Goal: Communication & Community: Answer question/provide support

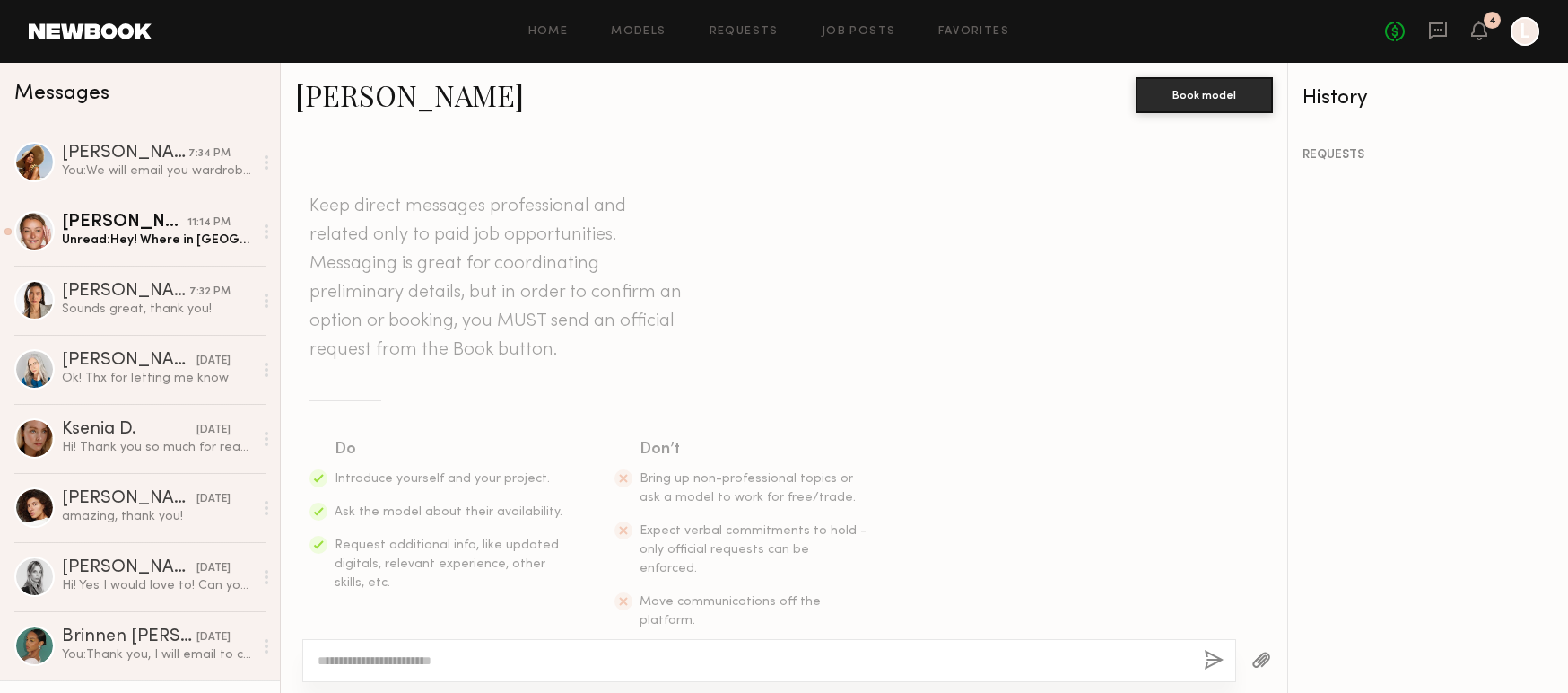
scroll to position [275, 0]
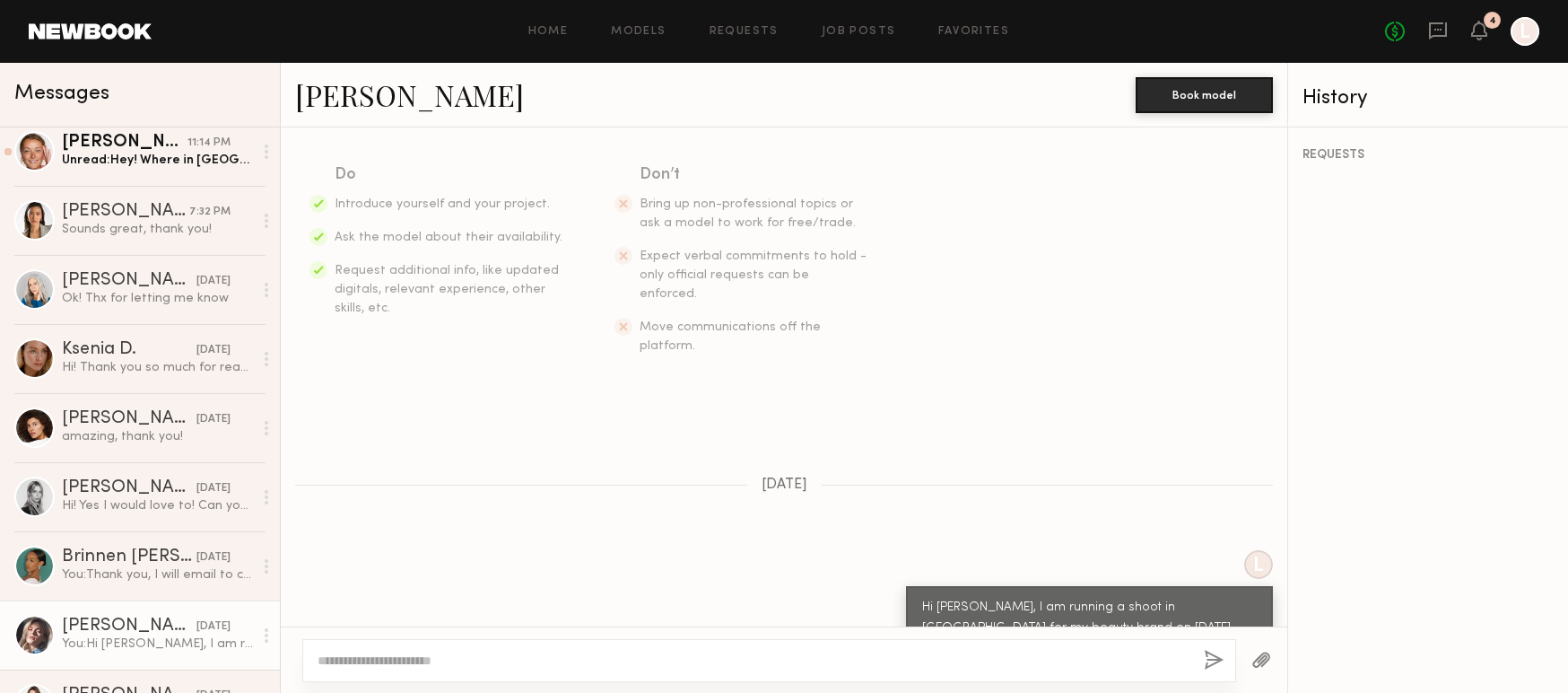
click at [101, 42] on header "Home Models Requests Job Posts Favorites Sign Out No fees up to $5,000 4 L" at bounding box center [784, 31] width 1568 height 63
click at [117, 162] on div "Unread: Hey! Where in [GEOGRAPHIC_DATA] would this be?" at bounding box center [157, 160] width 191 height 17
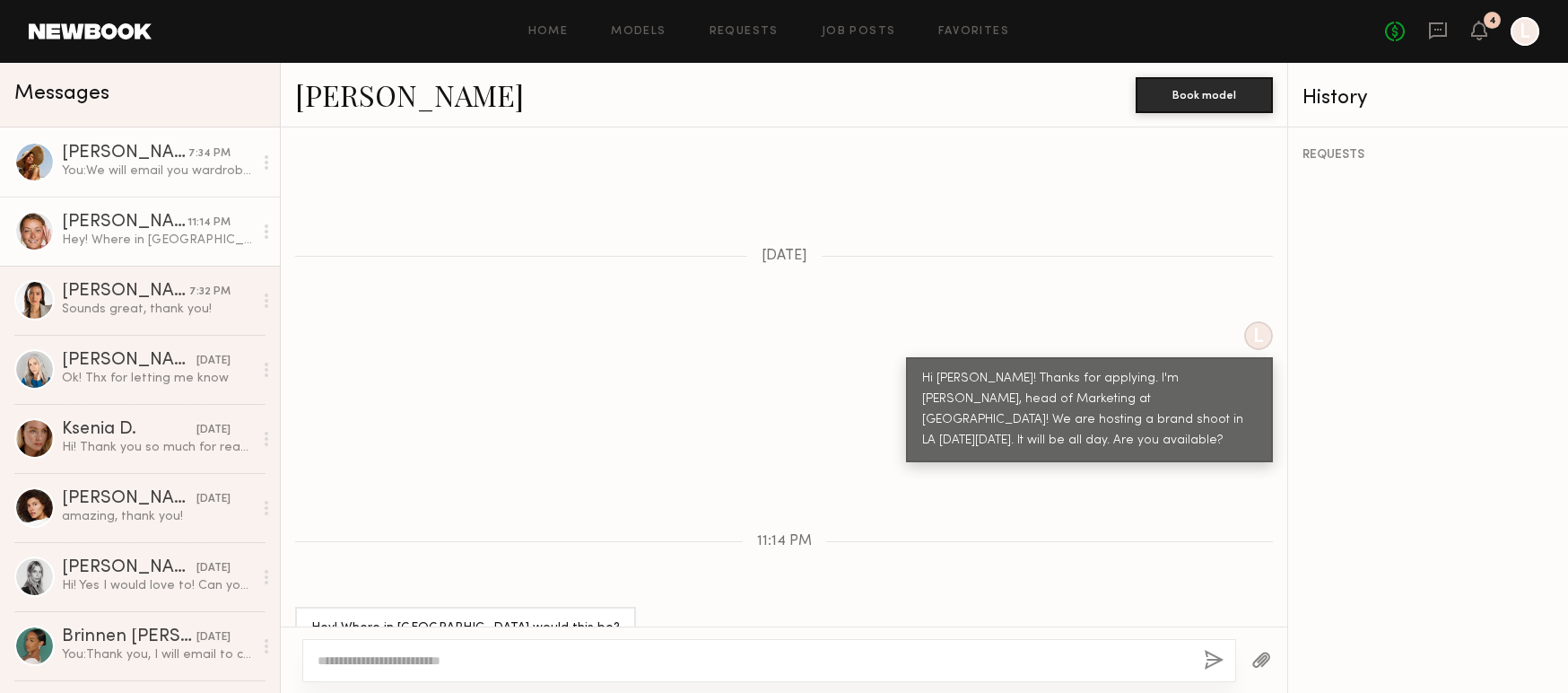
click at [142, 157] on div "[PERSON_NAME]" at bounding box center [124, 153] width 126 height 18
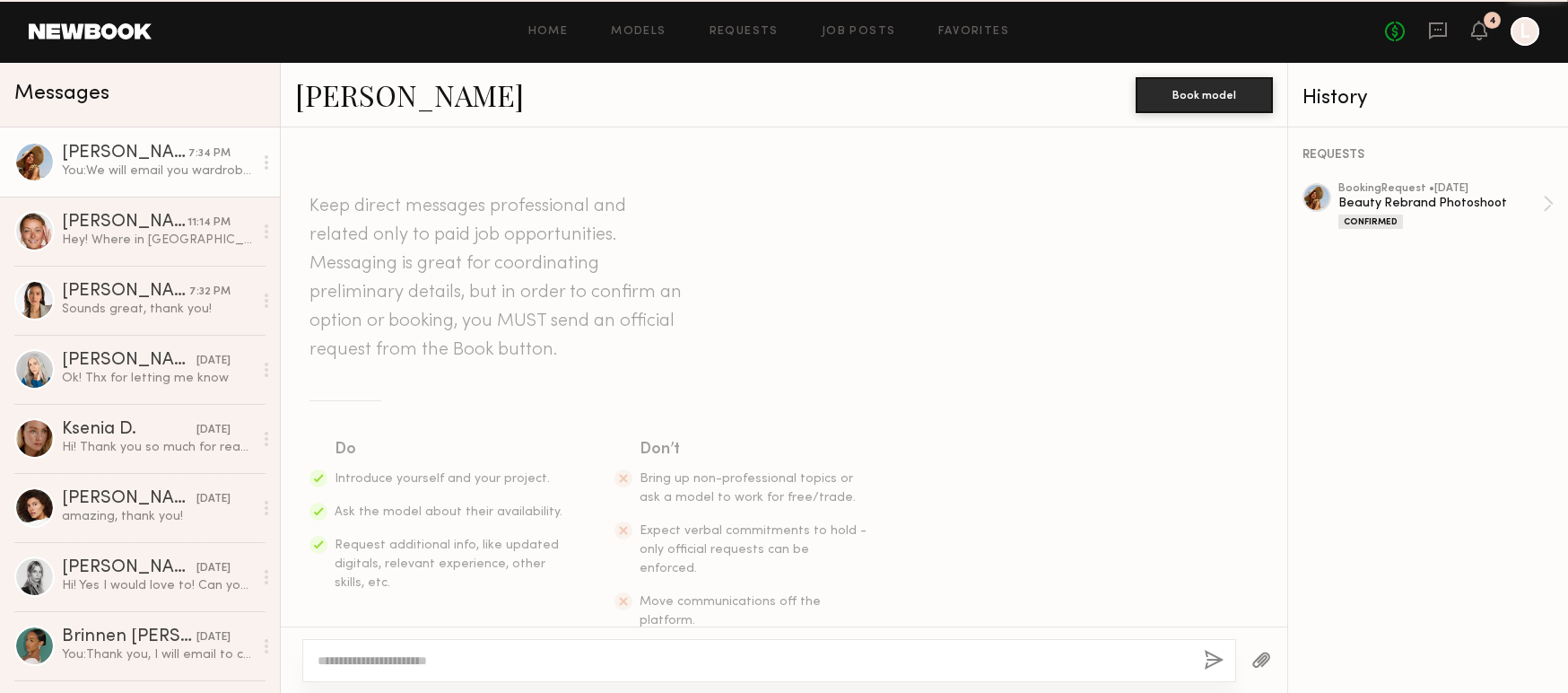
scroll to position [1663, 0]
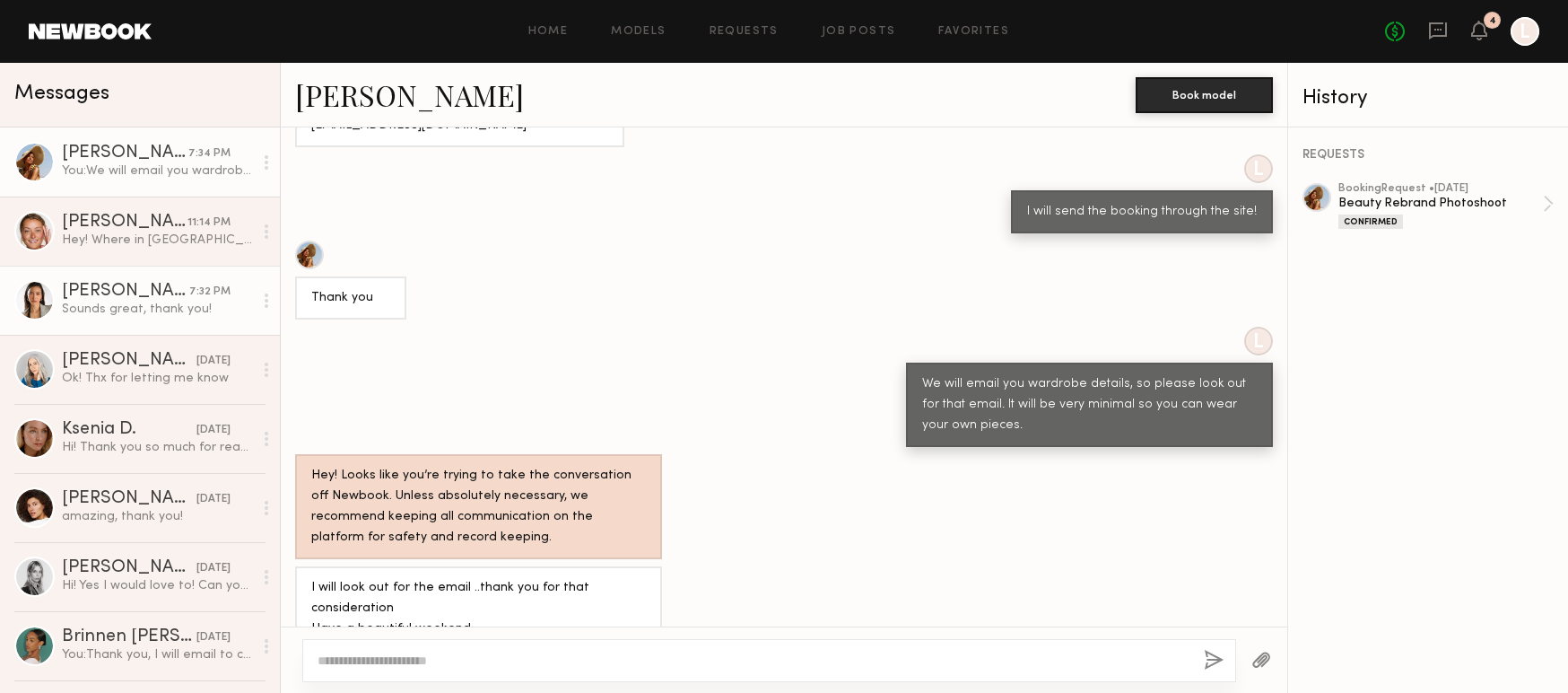
click at [135, 304] on div "Sounds great, thank you!" at bounding box center [157, 309] width 191 height 17
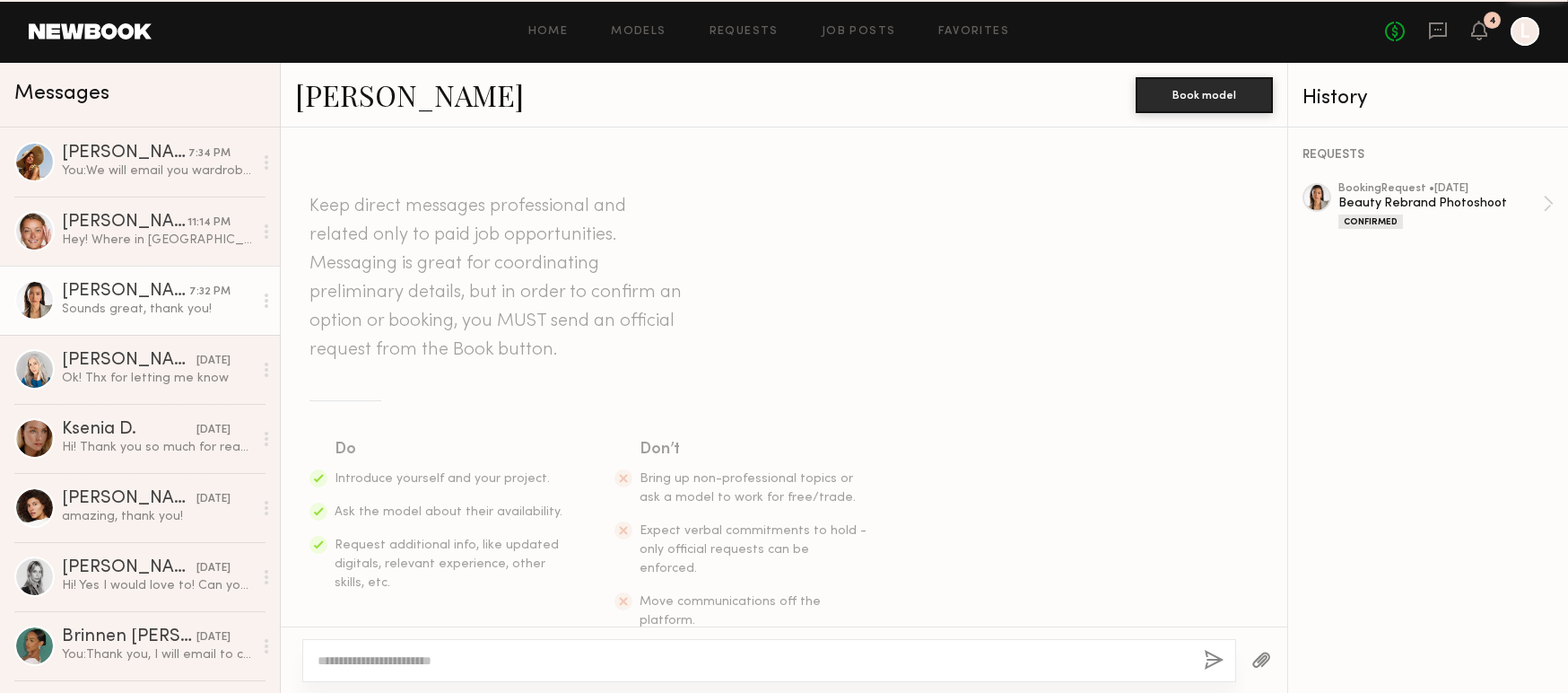
scroll to position [1244, 0]
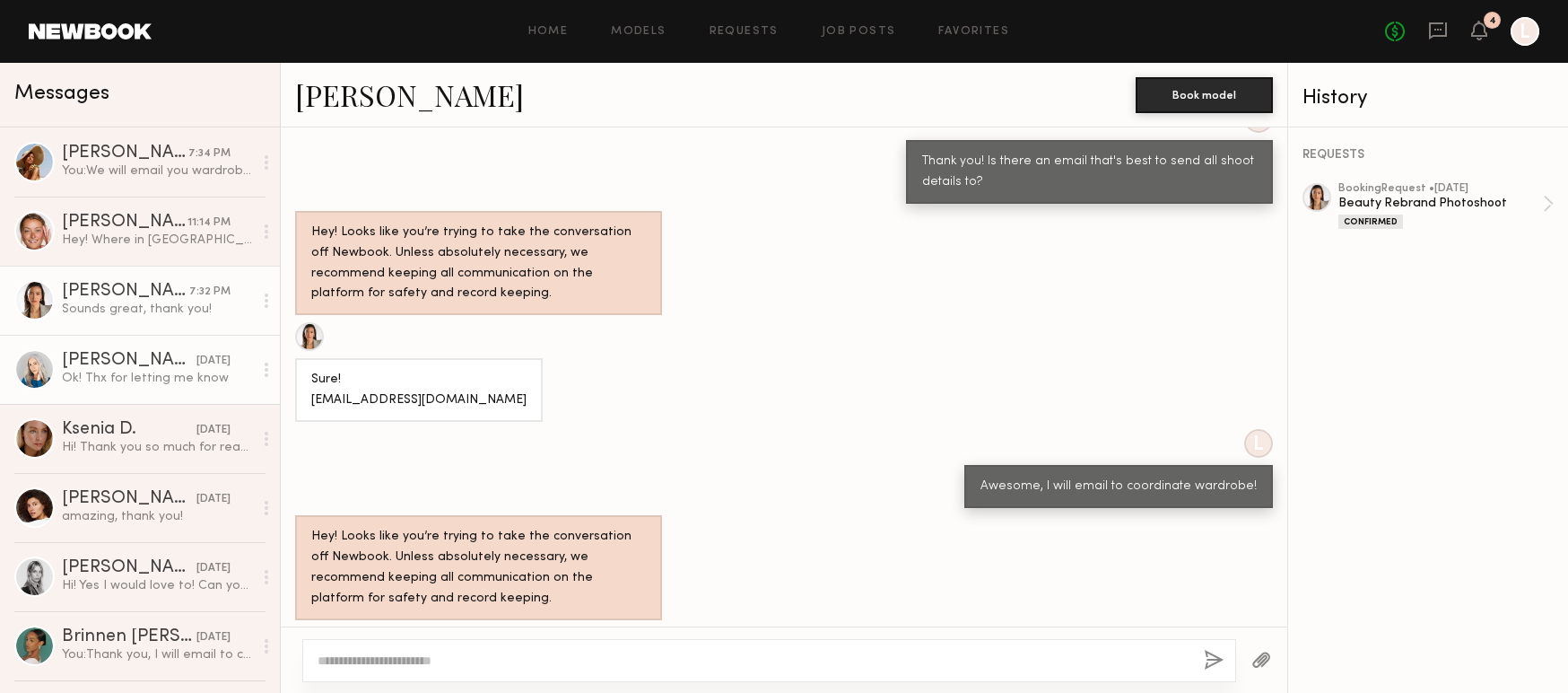
click at [142, 358] on div "[PERSON_NAME]" at bounding box center [129, 360] width 135 height 18
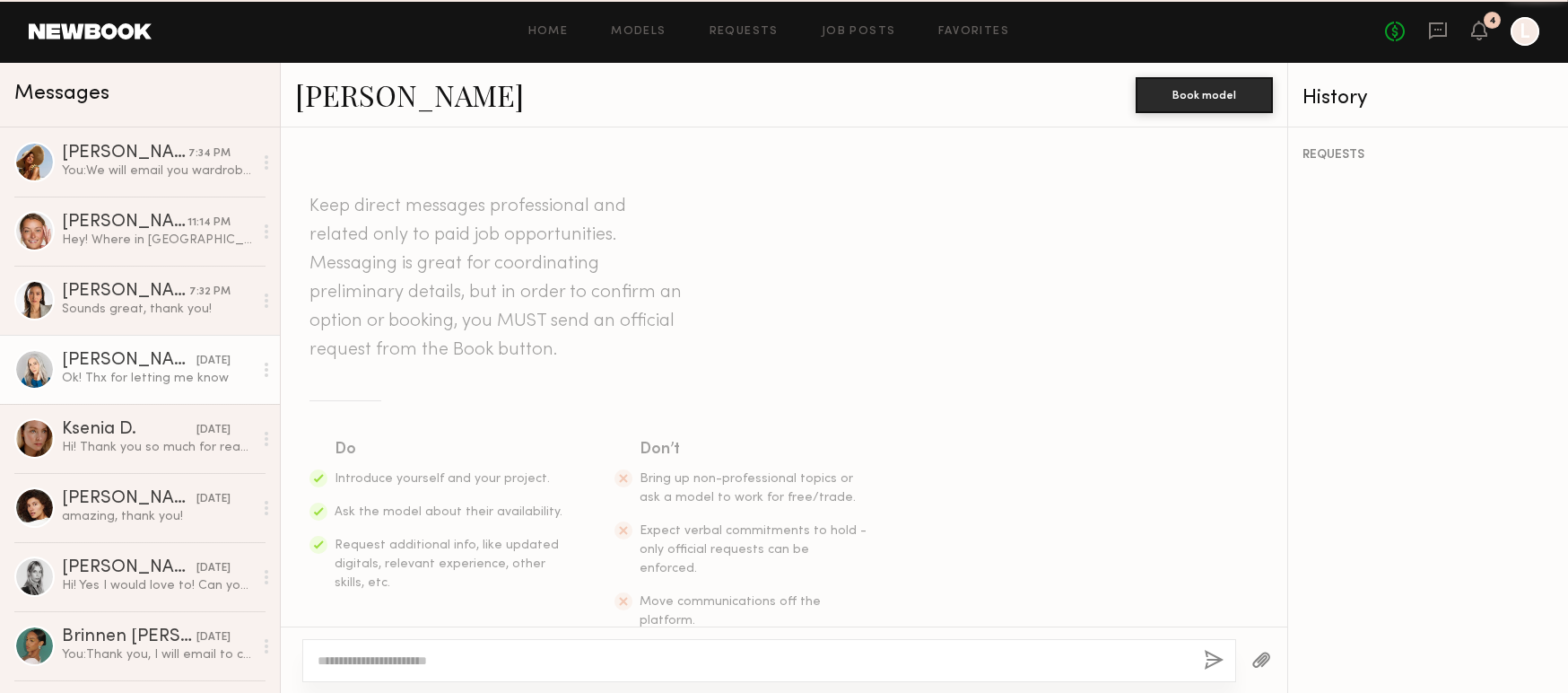
scroll to position [780, 0]
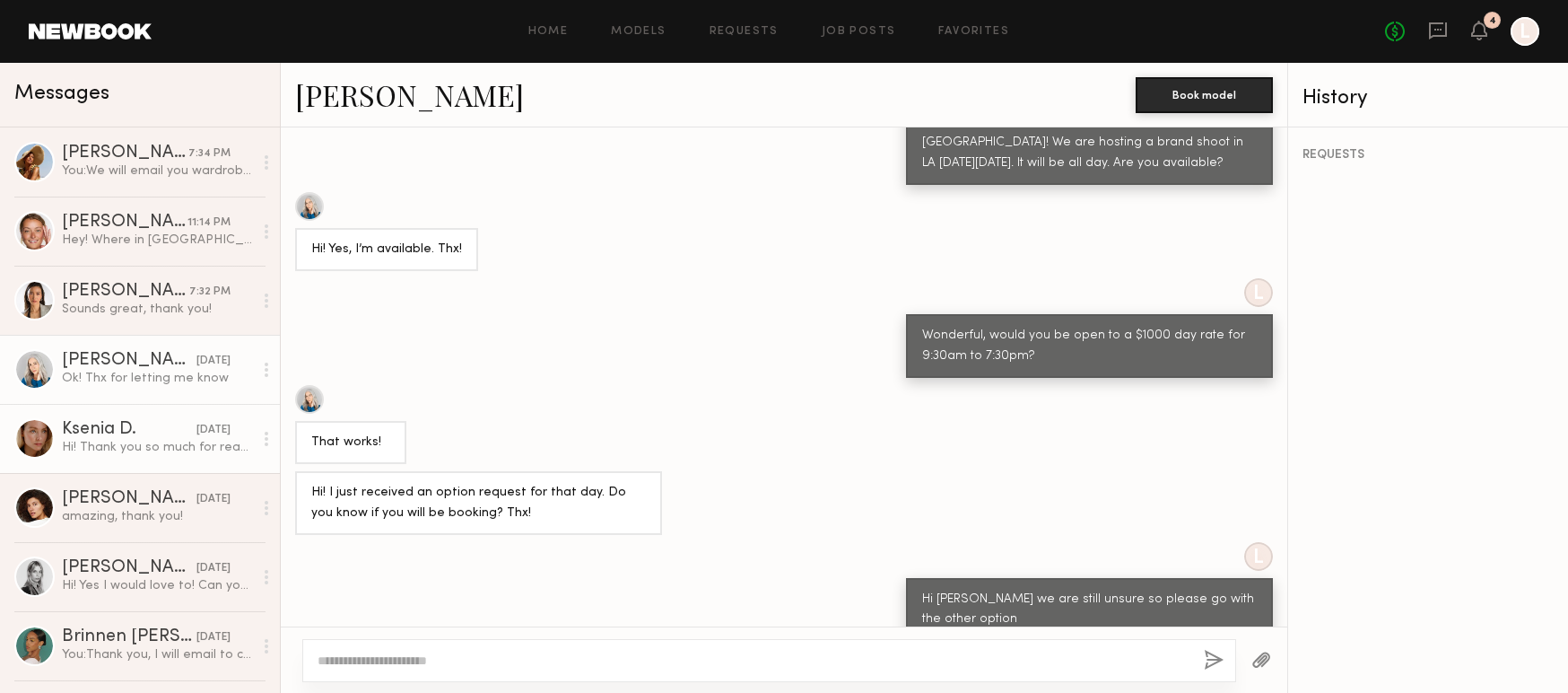
click at [144, 461] on link "Ksenia D. [DATE] Hi! Thank you so much for reaching out! Unfortunately I’m out …" at bounding box center [139, 438] width 279 height 69
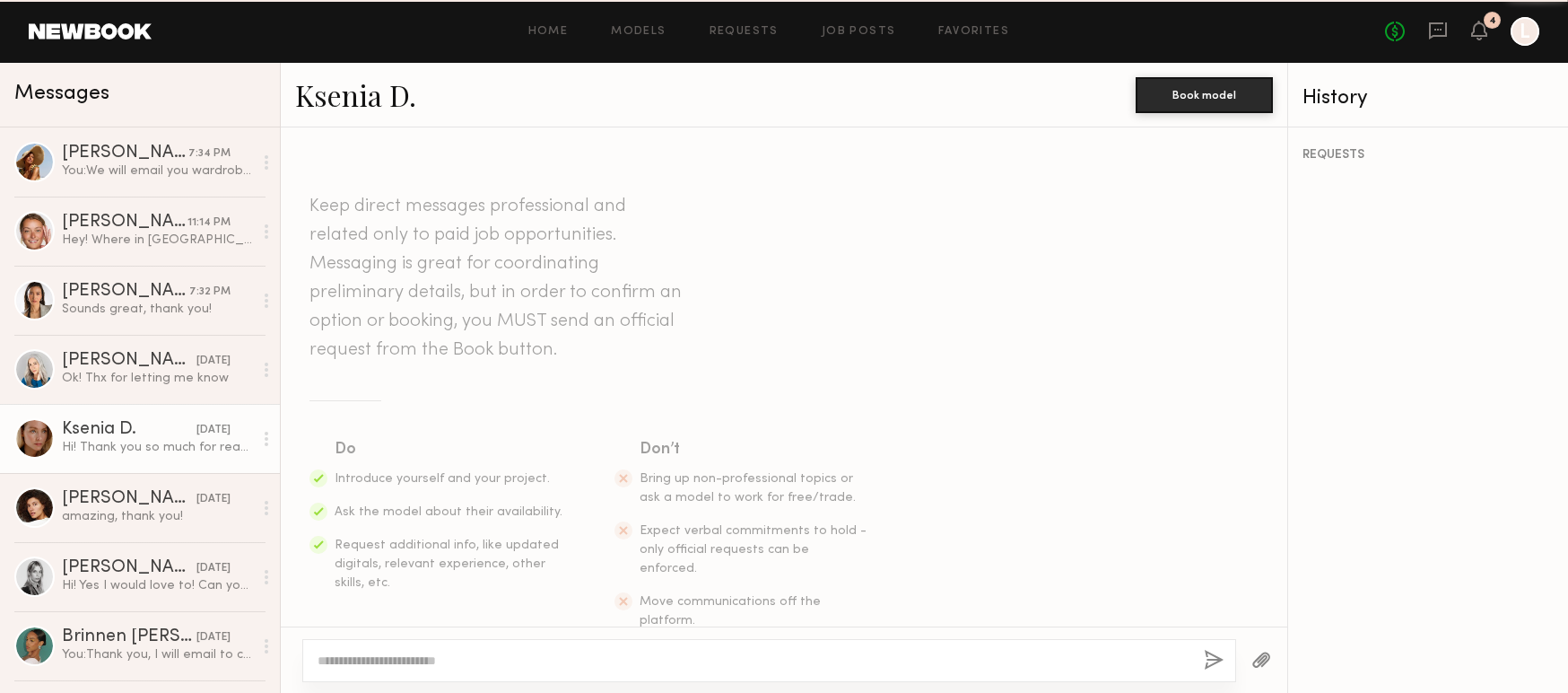
scroll to position [448, 0]
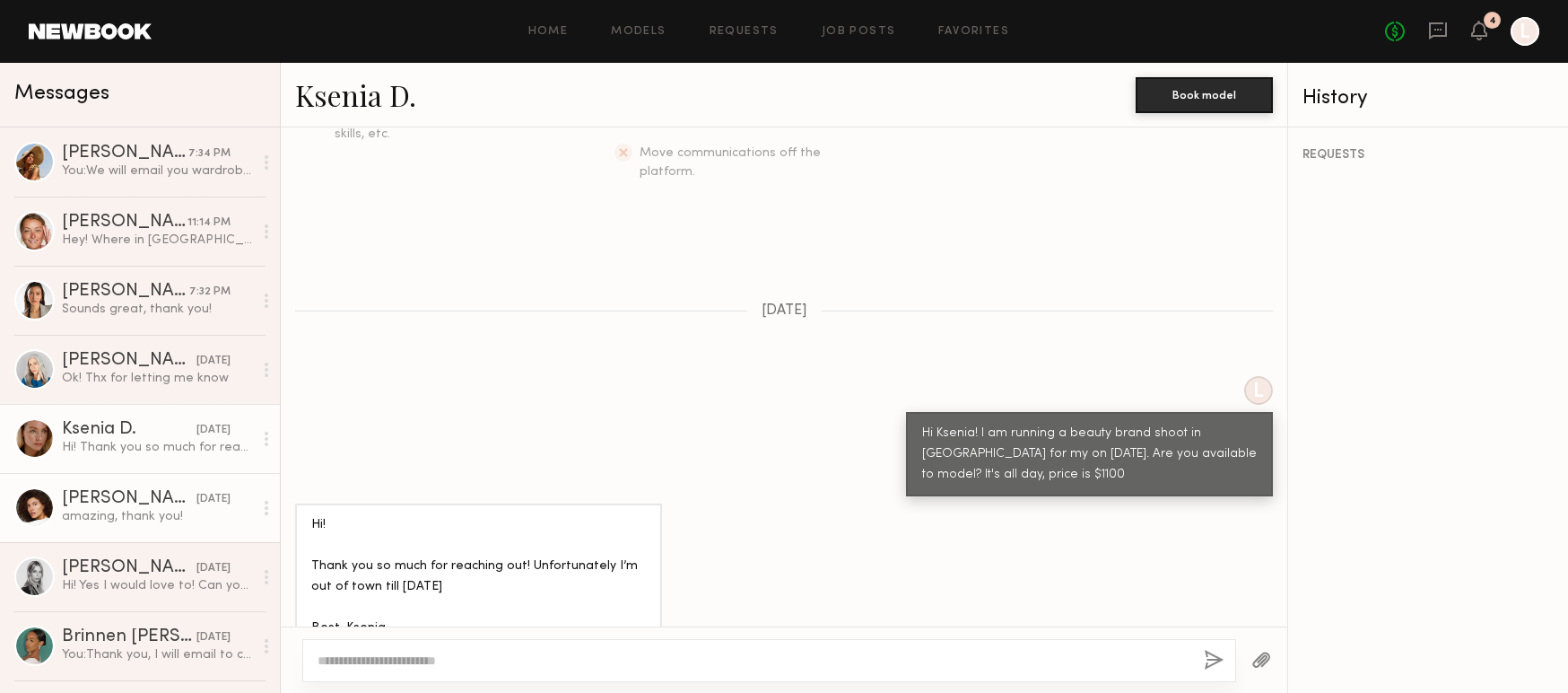
click at [150, 502] on div "[PERSON_NAME]" at bounding box center [129, 499] width 135 height 18
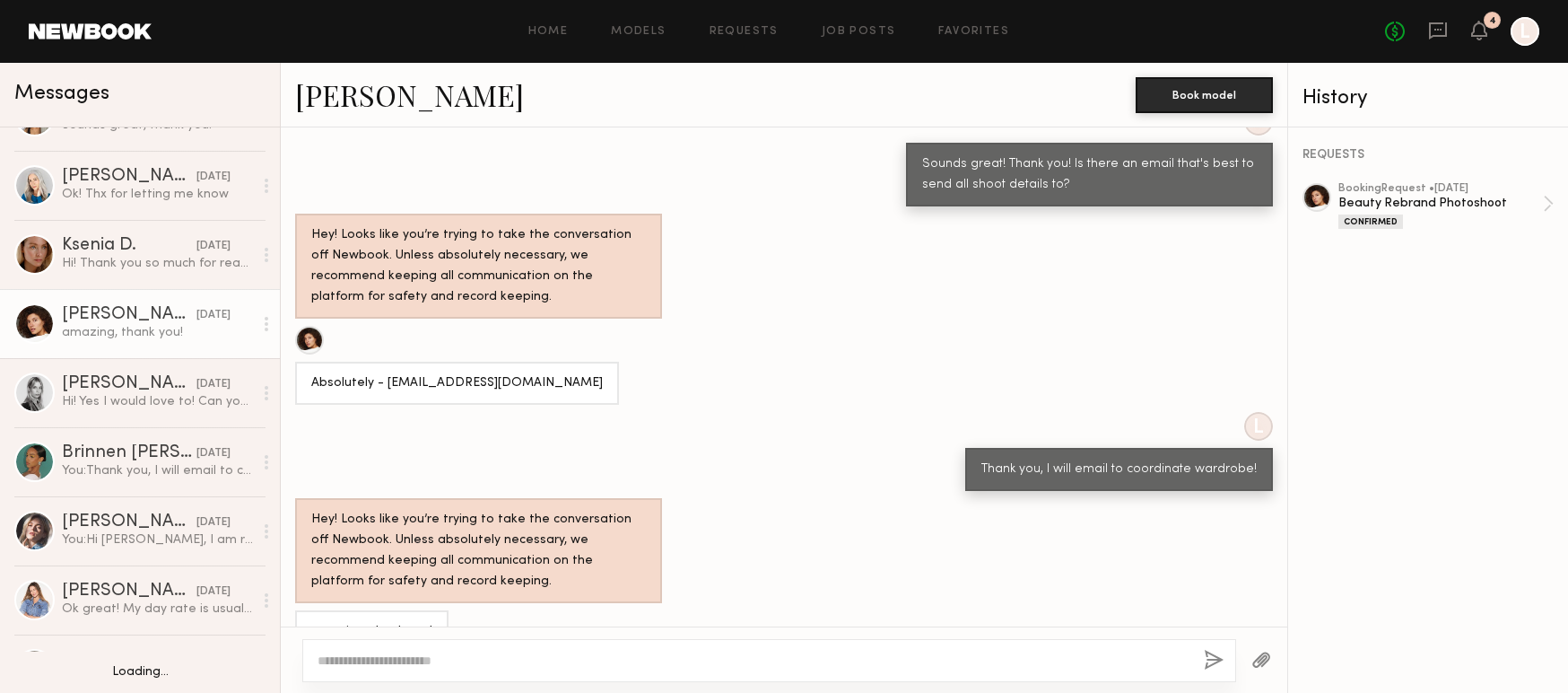
scroll to position [200, 0]
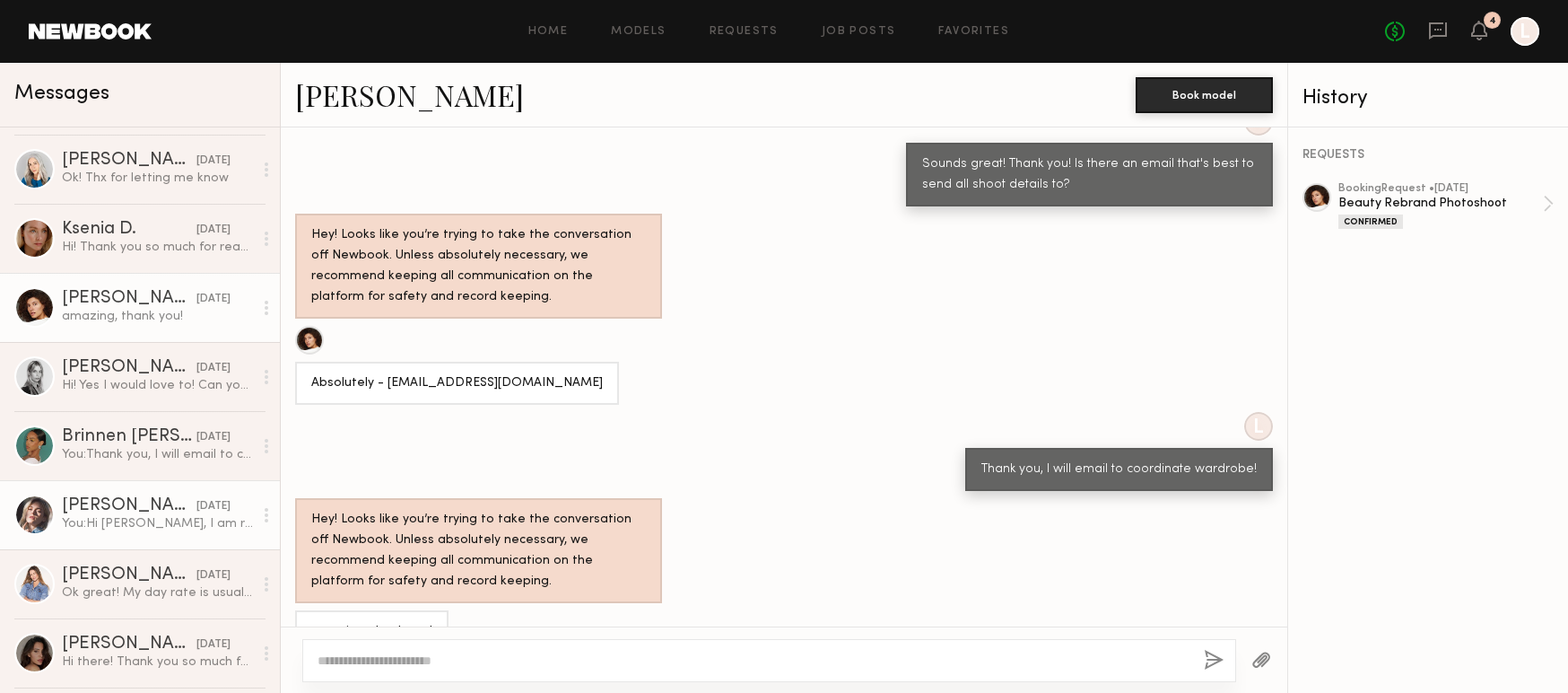
click at [148, 532] on link "[PERSON_NAME] [DATE] You: Hi [PERSON_NAME], I am running a shoot in [GEOGRAPHIC…" at bounding box center [139, 514] width 279 height 69
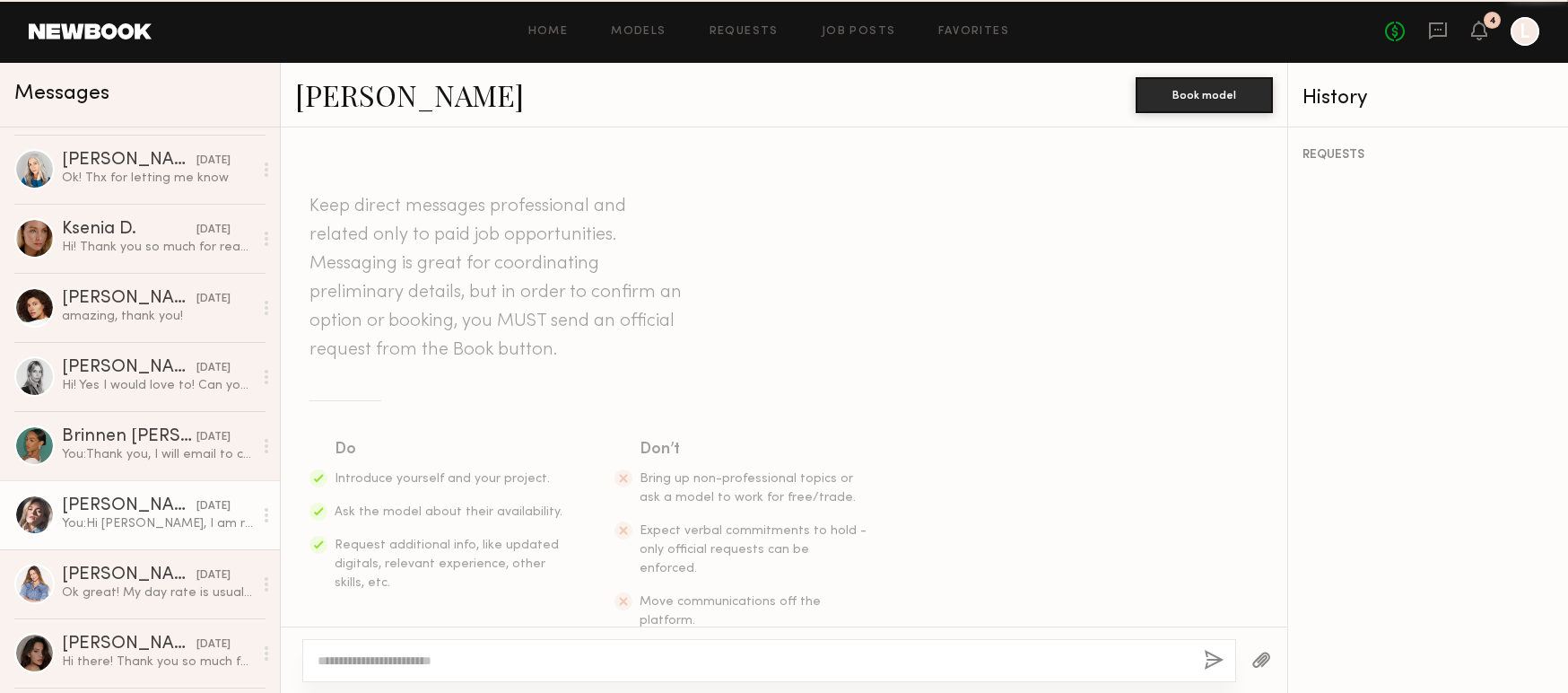
scroll to position [275, 0]
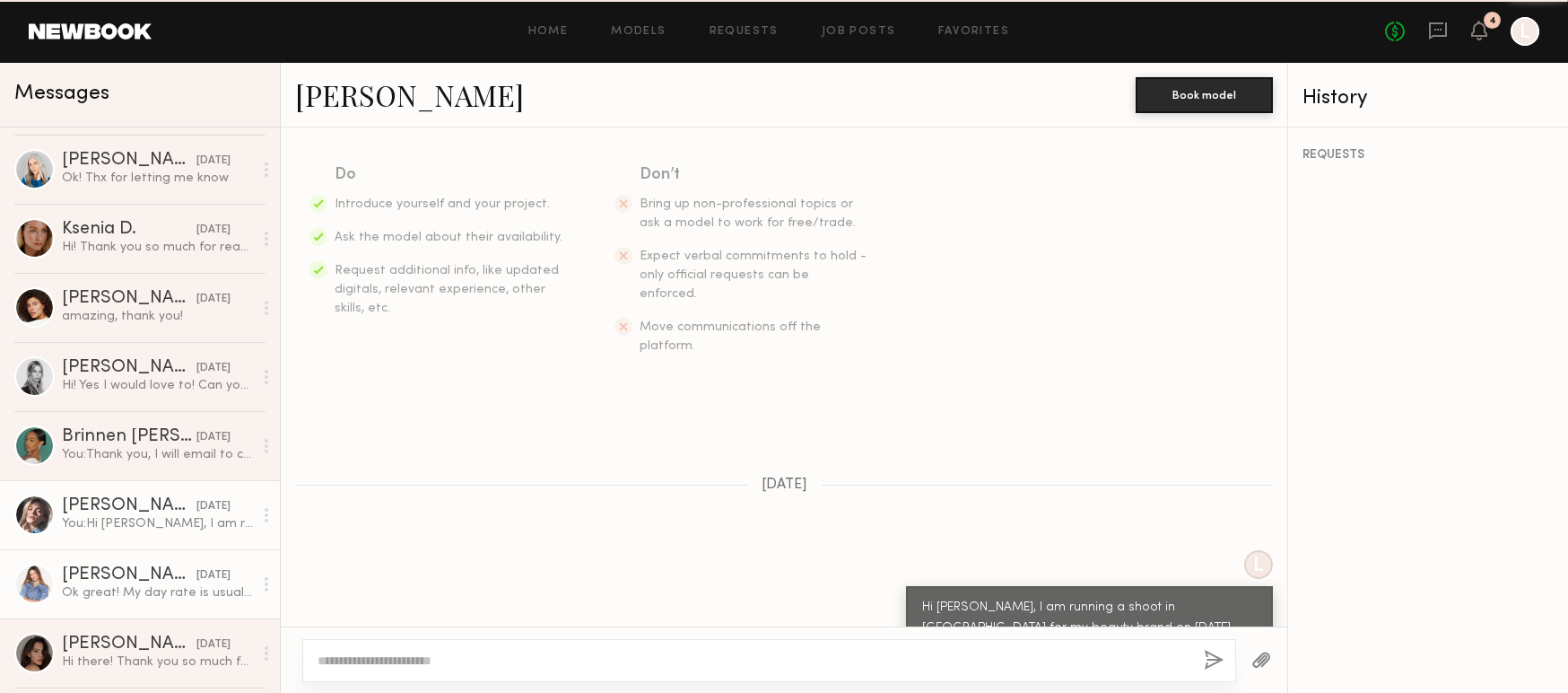
click at [150, 601] on link "[PERSON_NAME] [DATE] Ok great! My day rate is usually double, I realized I appl…" at bounding box center [139, 583] width 279 height 69
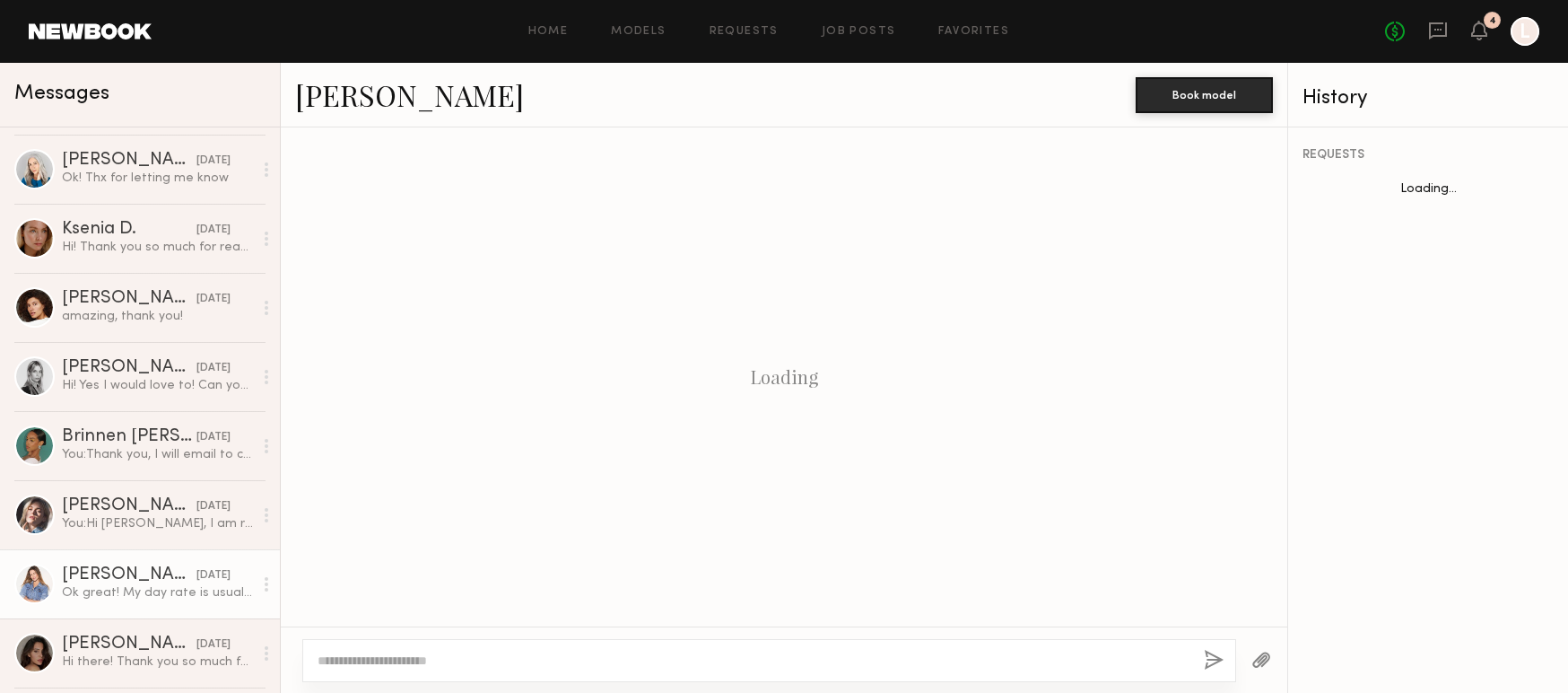
scroll to position [840, 0]
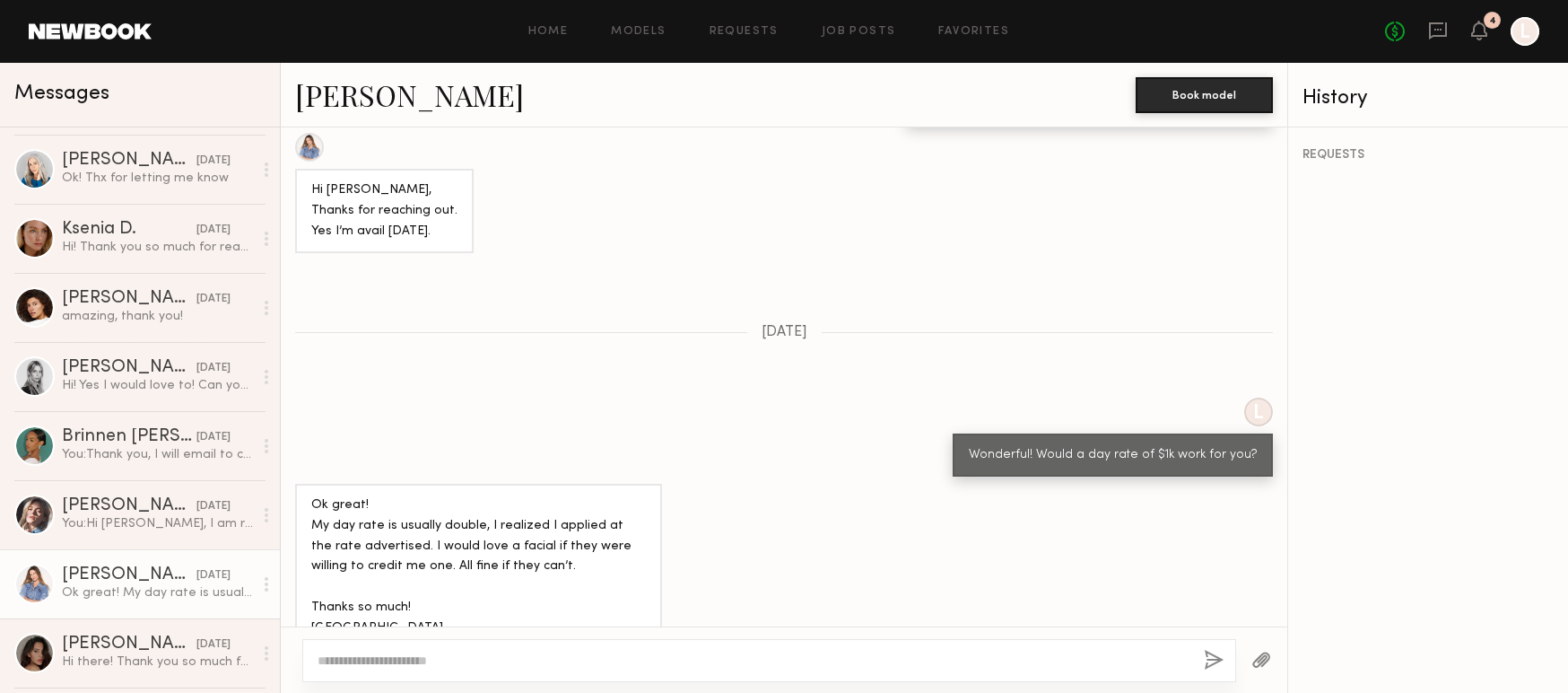
click at [409, 660] on textarea at bounding box center [753, 660] width 872 height 18
click at [847, 651] on textarea "**********" at bounding box center [753, 660] width 872 height 18
click at [844, 660] on textarea "**********" at bounding box center [753, 660] width 872 height 18
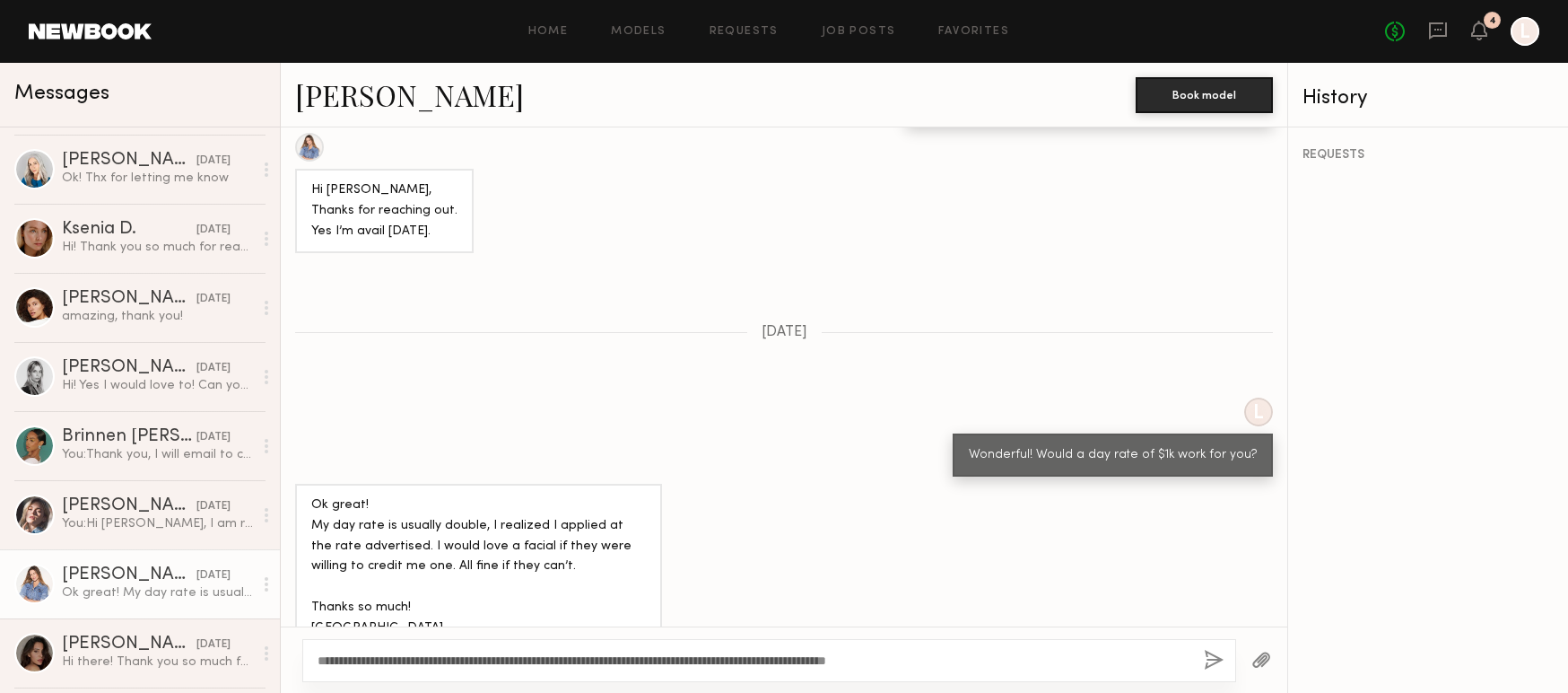
type textarea "**********"
click at [1216, 660] on button "button" at bounding box center [1213, 661] width 20 height 23
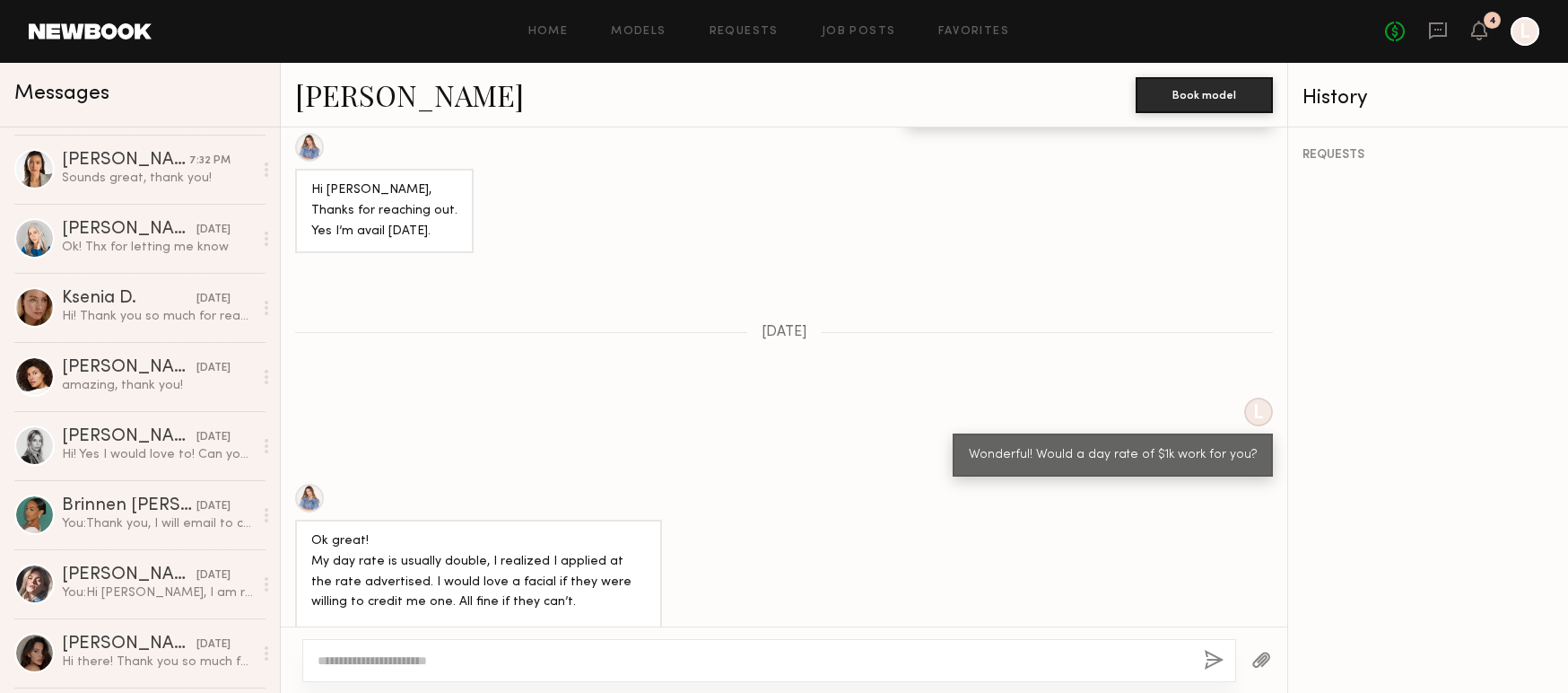
scroll to position [0, 0]
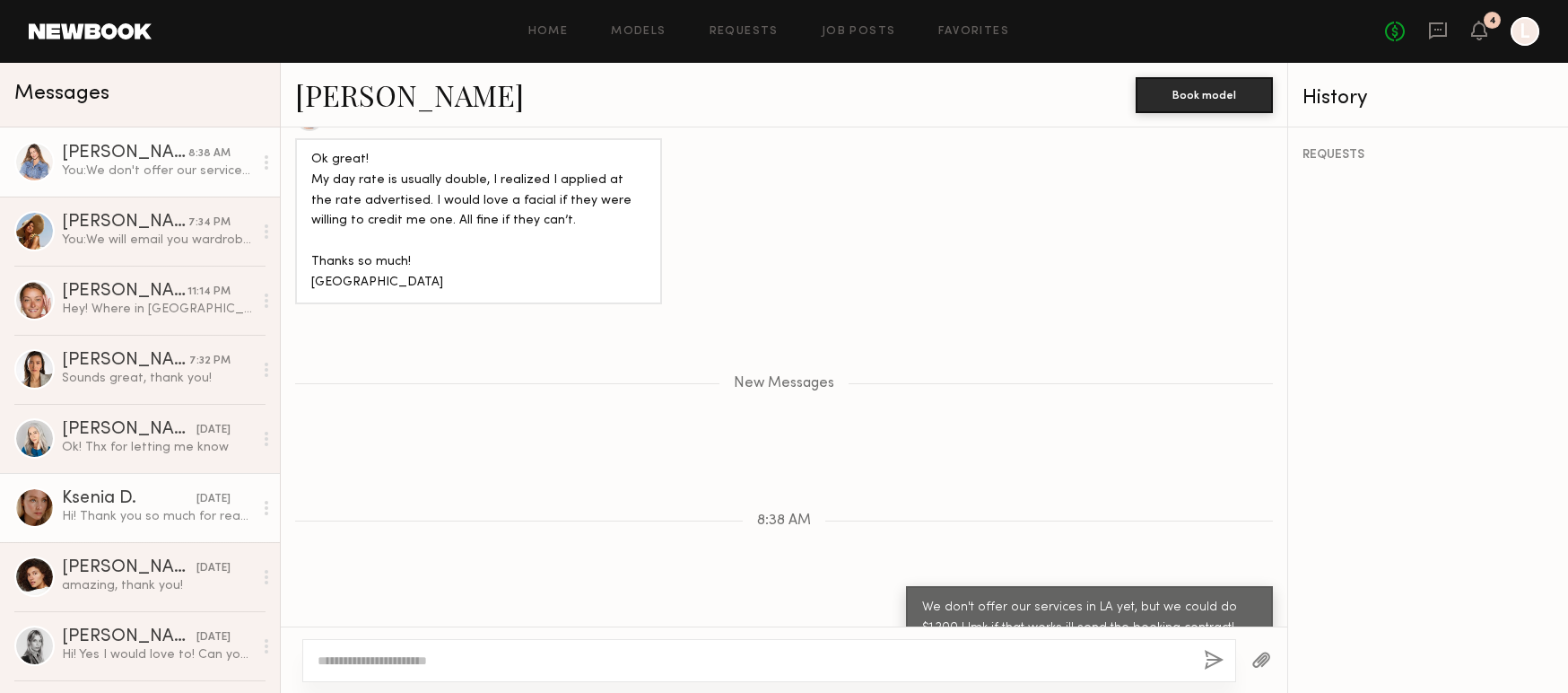
click at [193, 477] on link "Ksenia D. [DATE] Hi! Thank you so much for reaching out! Unfortunately I’m out …" at bounding box center [139, 507] width 279 height 69
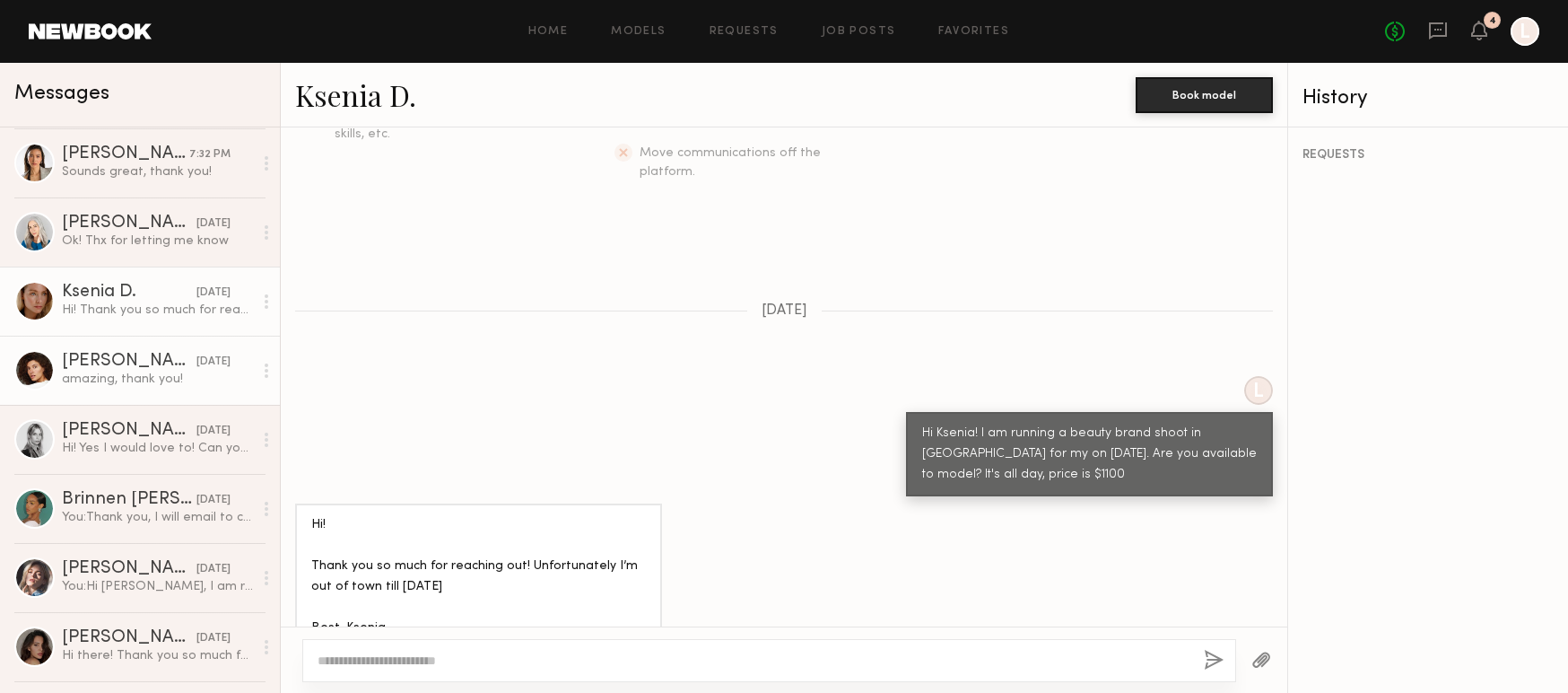
scroll to position [212, 0]
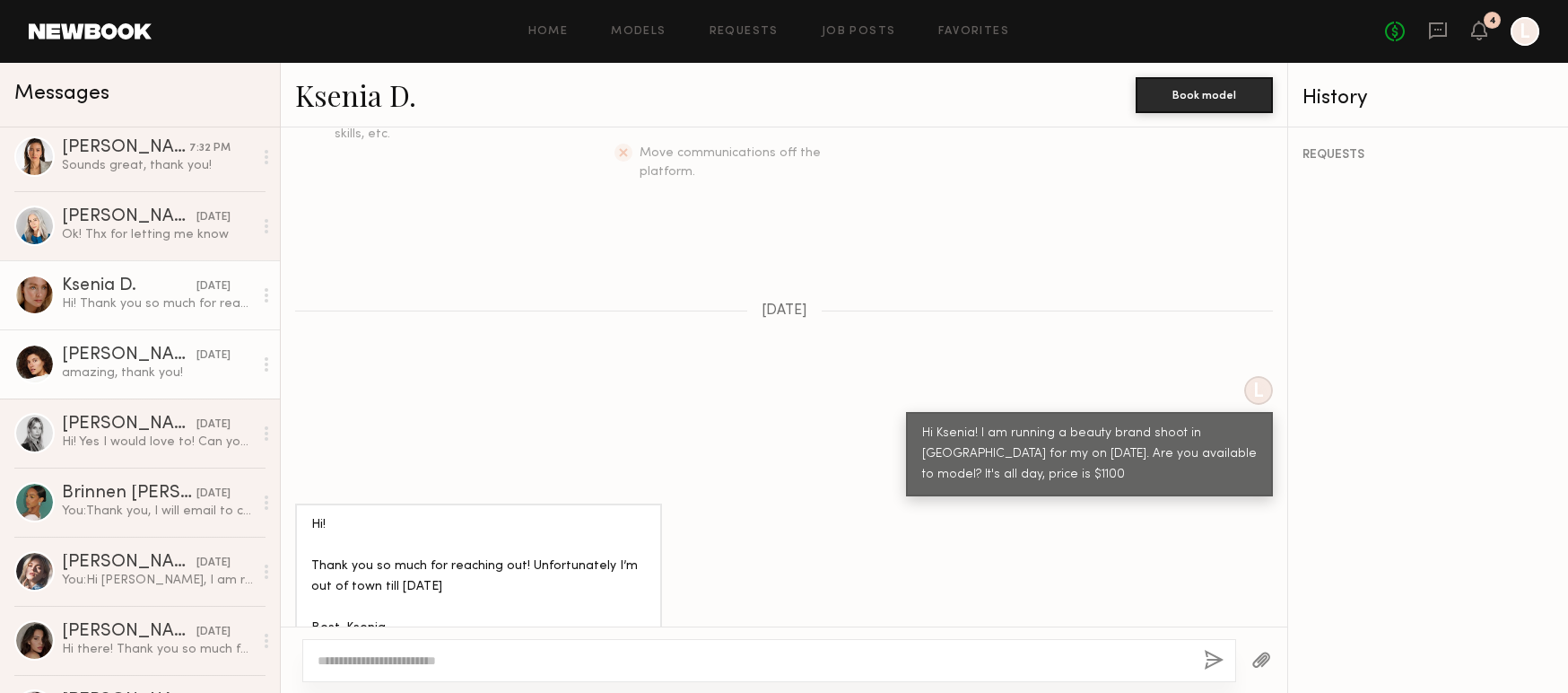
click at [167, 556] on div "[PERSON_NAME]" at bounding box center [129, 562] width 135 height 18
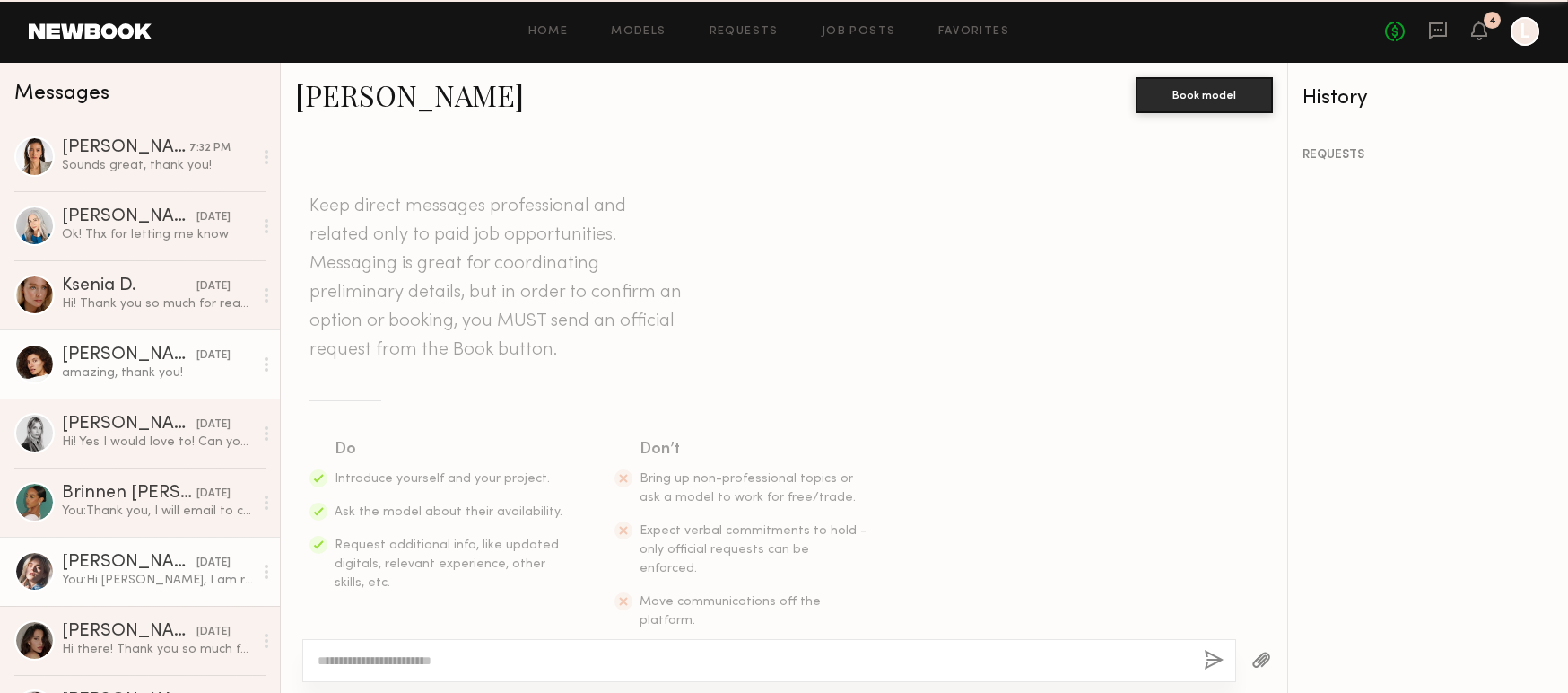
scroll to position [275, 0]
